Goal: Task Accomplishment & Management: Manage account settings

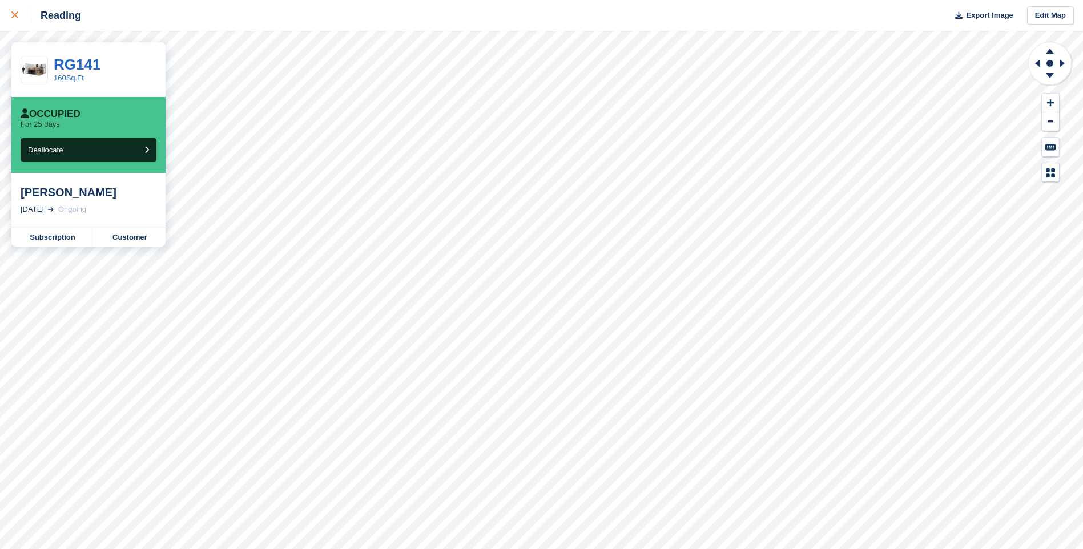
click at [12, 17] on icon at bounding box center [14, 14] width 7 height 7
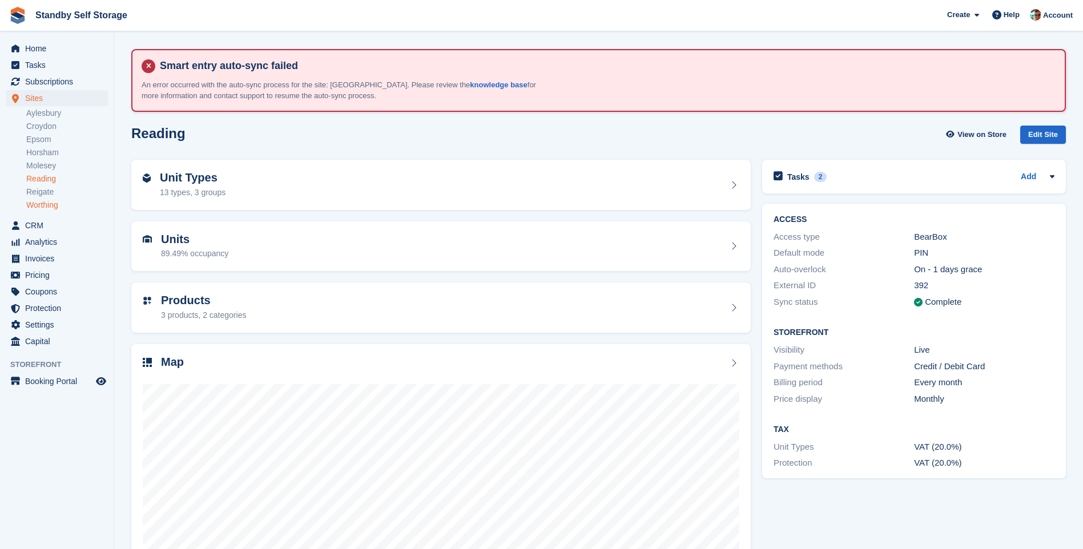
click at [50, 203] on link "Worthing" at bounding box center [67, 205] width 82 height 11
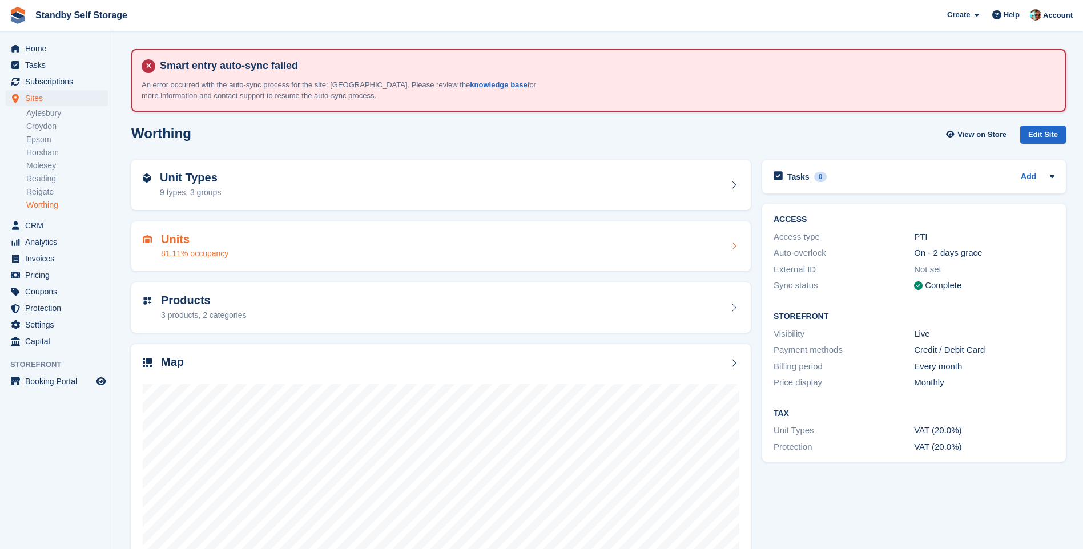
scroll to position [75, 0]
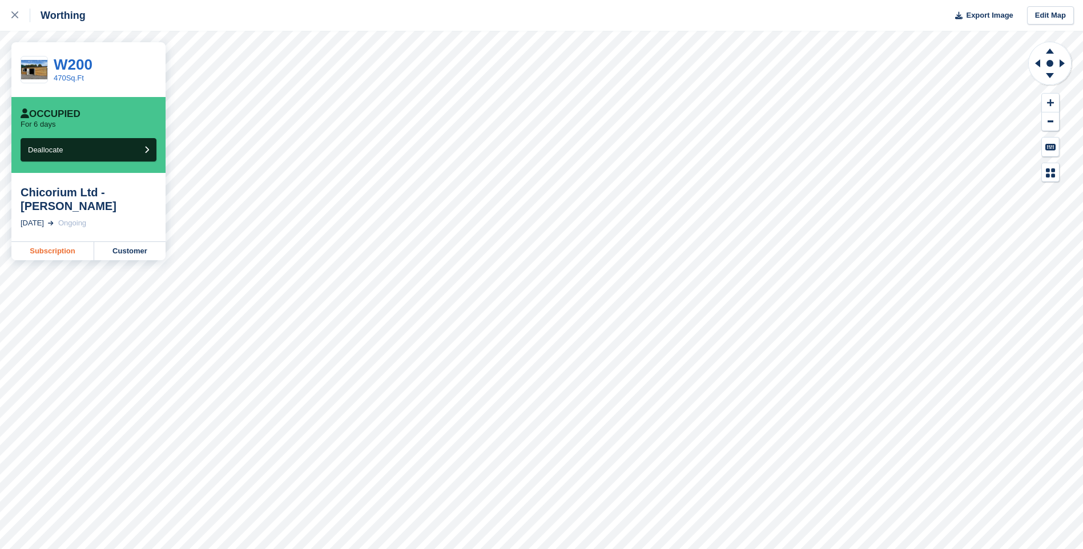
click at [65, 259] on link "Subscription" at bounding box center [52, 251] width 83 height 18
